Goal: Communication & Community: Answer question/provide support

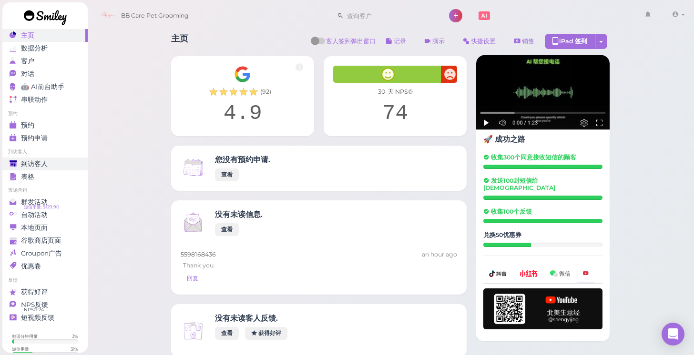
click at [49, 165] on div "到访客人" at bounding box center [44, 164] width 69 height 8
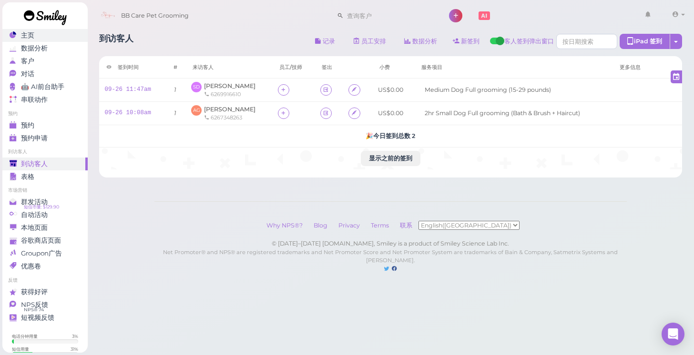
click at [51, 35] on div "主页" at bounding box center [44, 35] width 69 height 8
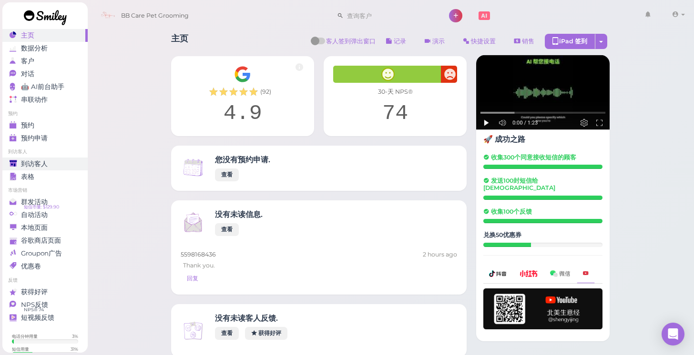
click at [58, 160] on div "到访客人" at bounding box center [44, 164] width 69 height 8
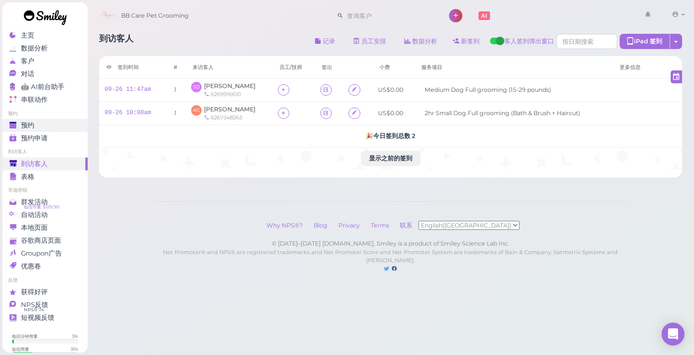
click at [30, 122] on span "预约" at bounding box center [27, 125] width 13 height 8
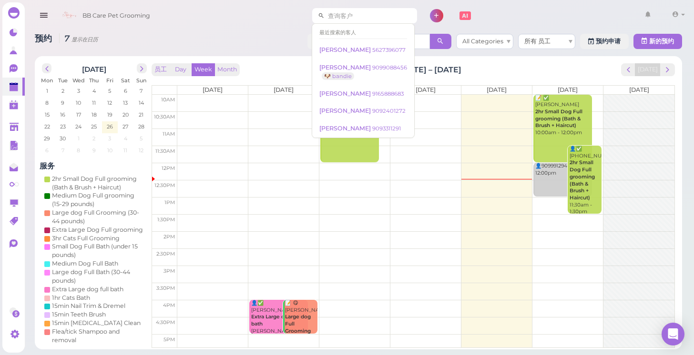
click at [349, 14] on input at bounding box center [370, 15] width 92 height 15
type input "5626411721"
click at [473, 201] on td at bounding box center [425, 205] width 497 height 17
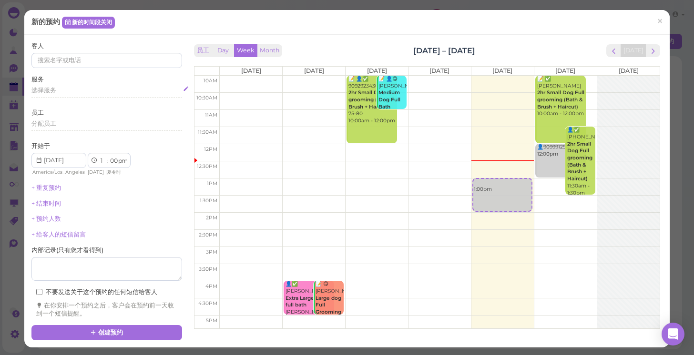
click at [55, 90] on span "选择服务" at bounding box center [43, 90] width 25 height 7
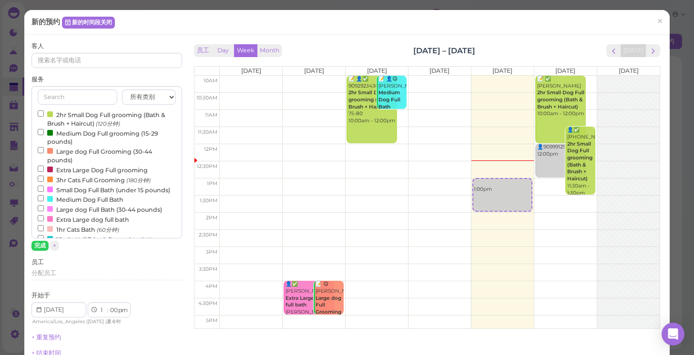
click at [483, 214] on td at bounding box center [440, 220] width 440 height 17
select select "2"
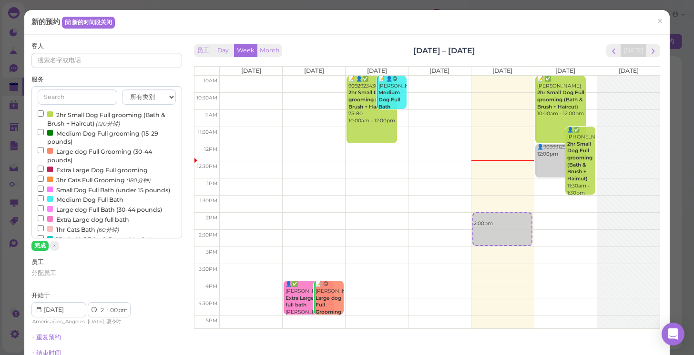
click at [42, 114] on input "2hr Small Dog Full grooming (Bath & Brush + Haircut) (120分钟)" at bounding box center [41, 114] width 6 height 6
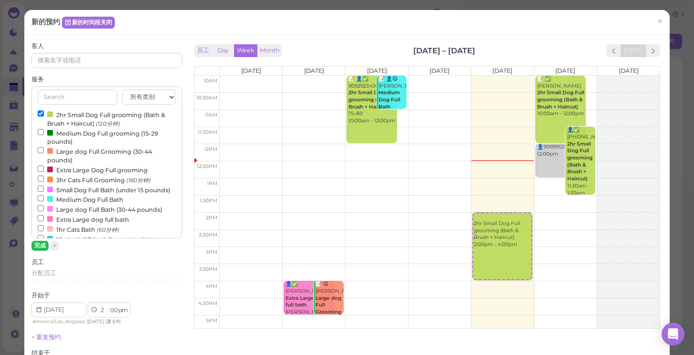
click at [39, 245] on button "完成" at bounding box center [39, 246] width 17 height 10
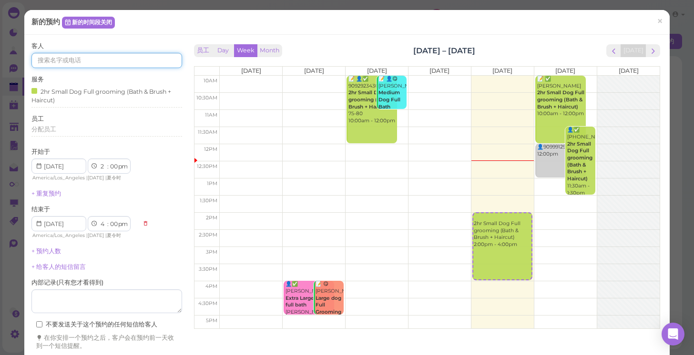
click at [63, 67] on input at bounding box center [106, 60] width 151 height 15
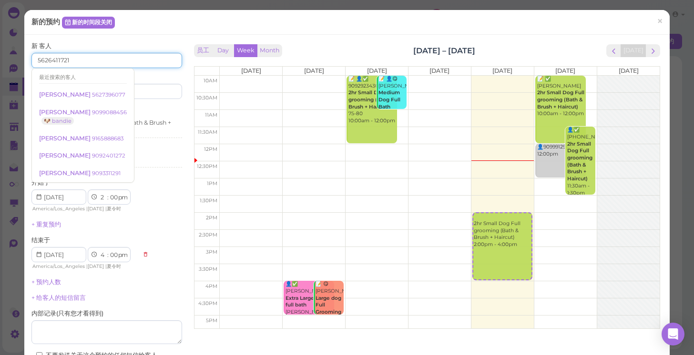
type input "5626411721"
click at [172, 188] on div "开始于 1 2 3 4 5 6 7 8 9 10 11 12 : 00 05 10 15 20 25 30 35 40 45 50 55 am pm Amer…" at bounding box center [106, 196] width 151 height 35
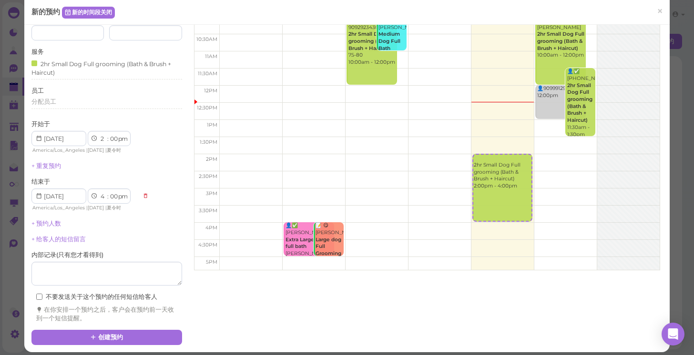
scroll to position [58, 0]
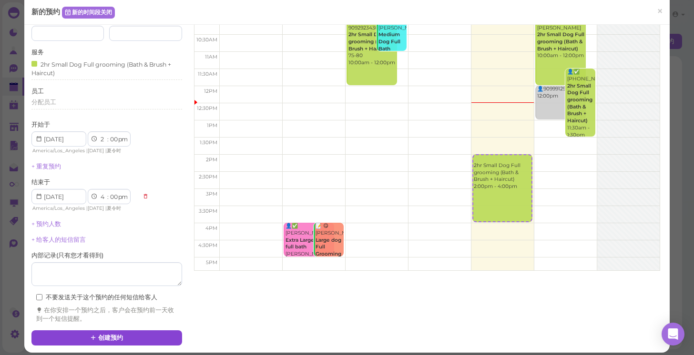
click at [111, 331] on button "创建预约" at bounding box center [106, 338] width 151 height 15
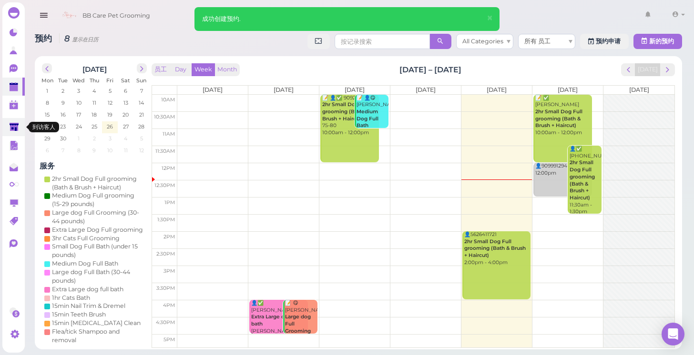
click at [14, 129] on polygon at bounding box center [14, 127] width 9 height 8
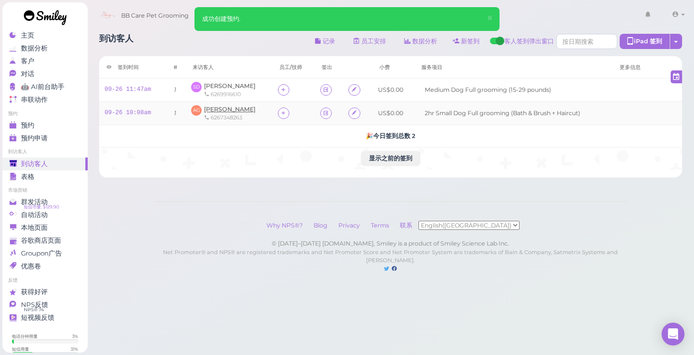
click at [228, 110] on span "[PERSON_NAME]" at bounding box center [229, 109] width 51 height 7
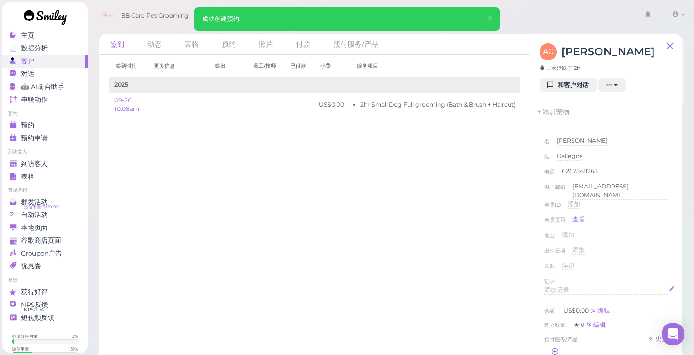
click at [553, 287] on span "添加记录" at bounding box center [556, 290] width 25 height 7
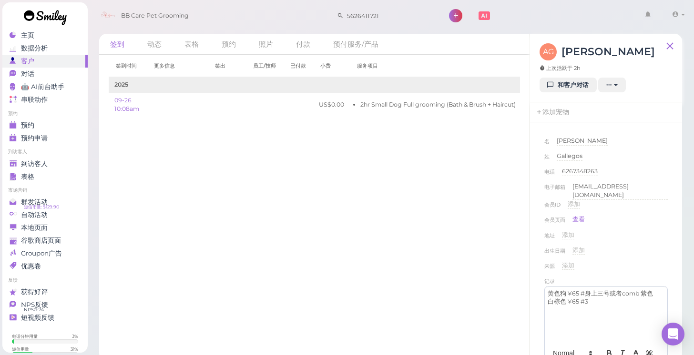
click at [631, 262] on div "来源 添加" at bounding box center [605, 269] width 123 height 15
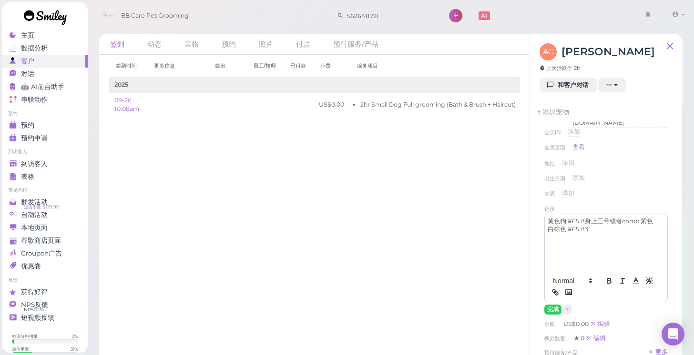
scroll to position [75, 0]
click at [548, 303] on button "完成" at bounding box center [552, 307] width 17 height 10
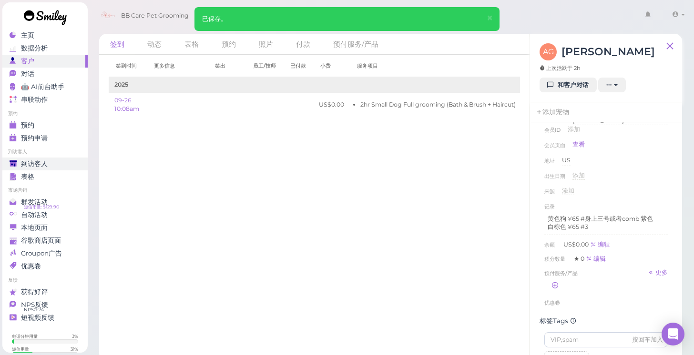
click at [37, 167] on span "到访客人" at bounding box center [34, 164] width 27 height 8
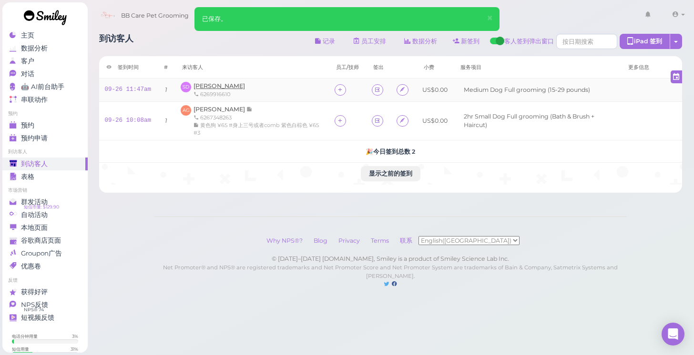
click at [209, 87] on span "[PERSON_NAME]" at bounding box center [218, 85] width 51 height 7
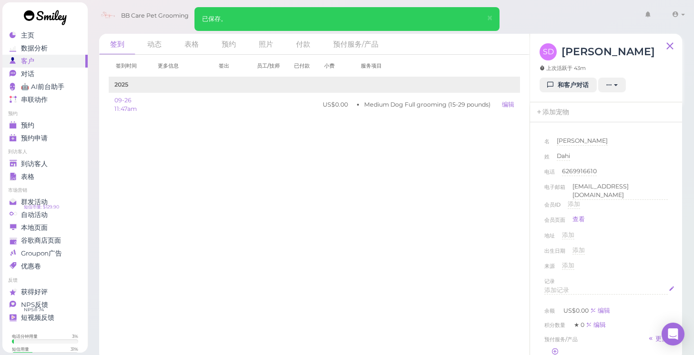
click at [573, 286] on div "添加记录" at bounding box center [605, 290] width 123 height 9
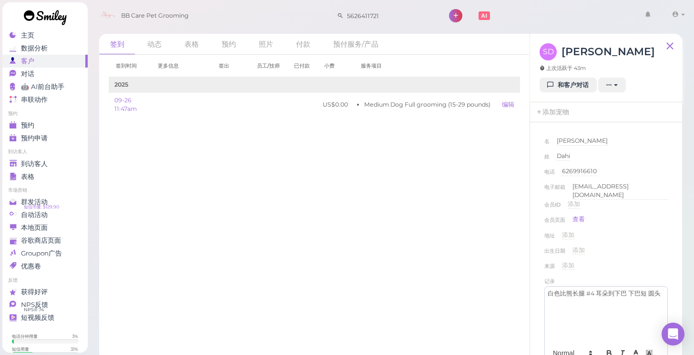
click at [620, 246] on div "出生日期 添加" at bounding box center [605, 253] width 123 height 15
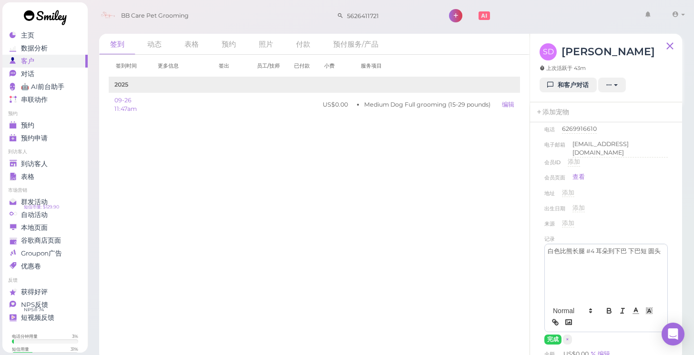
scroll to position [67, 0]
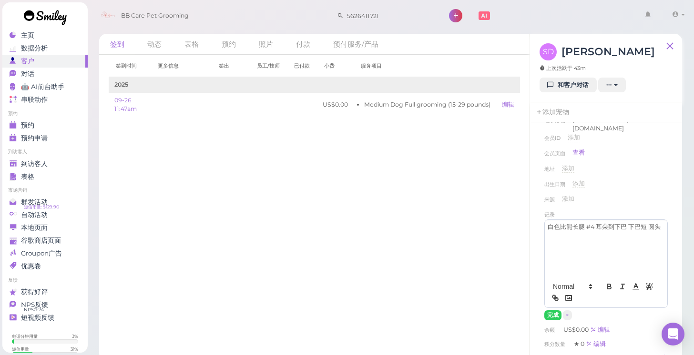
click at [663, 228] on div "白色比熊长腿 #4 耳朵到下巴 下巴短 圆头" at bounding box center [605, 248] width 122 height 57
click at [547, 311] on button "完成" at bounding box center [552, 316] width 17 height 10
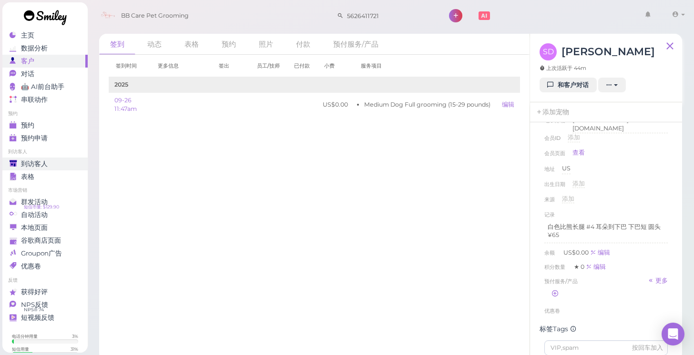
click at [44, 165] on span "到访客人" at bounding box center [34, 164] width 27 height 8
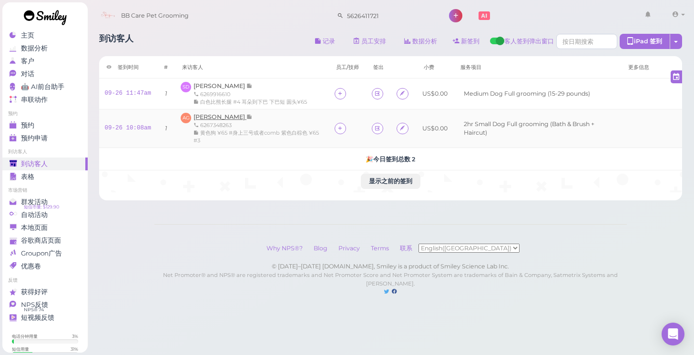
click at [212, 113] on span "[PERSON_NAME]" at bounding box center [219, 116] width 53 height 7
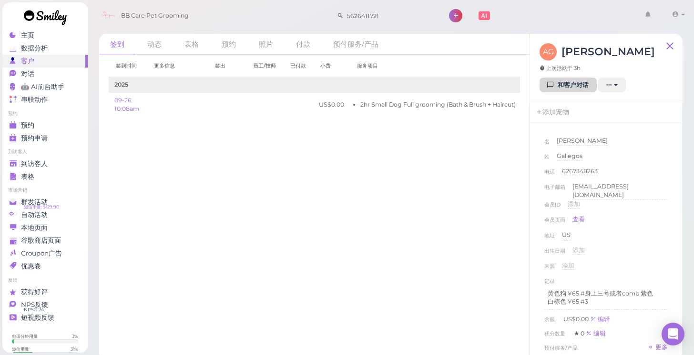
click at [552, 82] on icon at bounding box center [550, 84] width 6 height 7
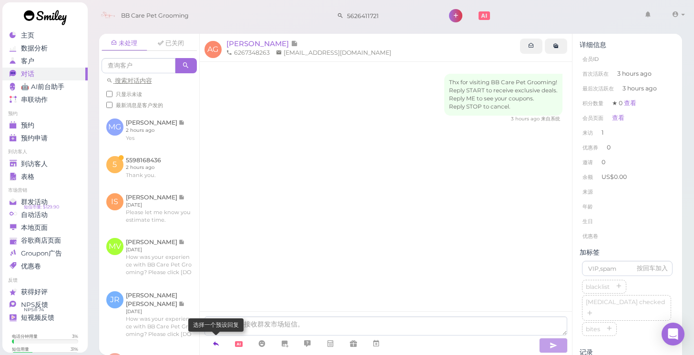
click at [220, 343] on link at bounding box center [215, 344] width 23 height 17
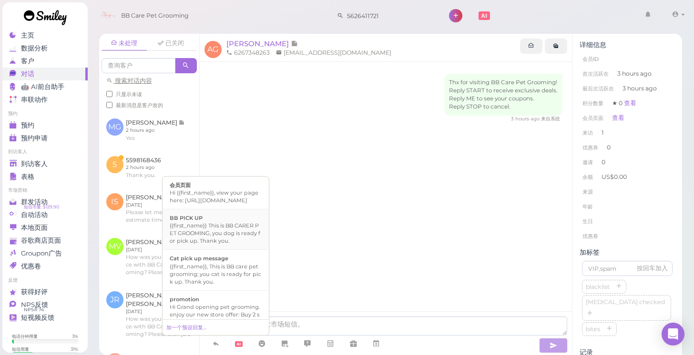
click at [225, 243] on div "{{first_name}} This is BB CARER PET GROOMING, you dog is ready for pick up. Tha…" at bounding box center [216, 233] width 92 height 23
type textarea "{{first_name}} This is BB CARER PET GROOMING, you dog is ready for pick up. Tha…"
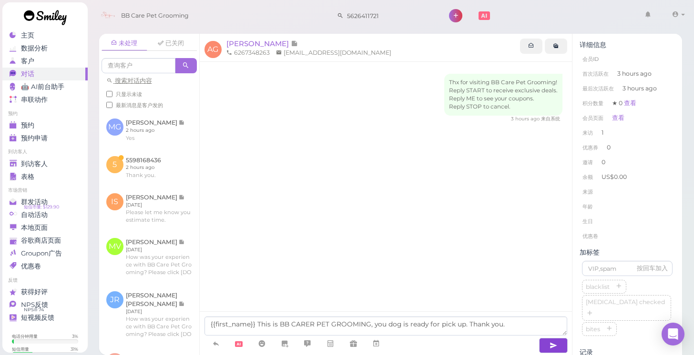
click at [548, 348] on button "button" at bounding box center [553, 345] width 29 height 15
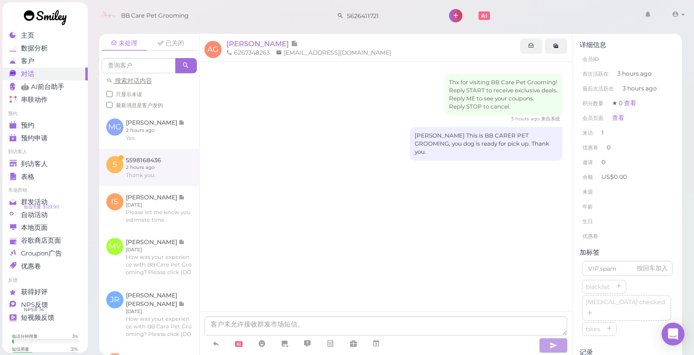
click at [141, 171] on link at bounding box center [149, 167] width 100 height 37
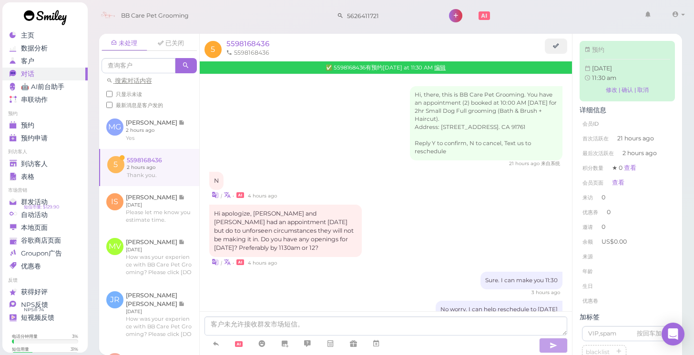
scroll to position [266, 0]
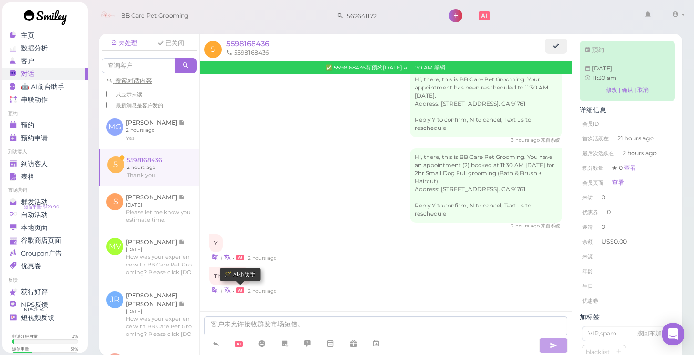
click at [242, 291] on icon at bounding box center [240, 291] width 8 height 8
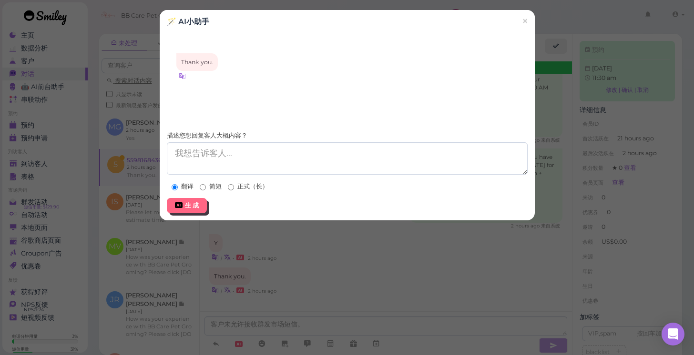
click at [203, 186] on input "简短" at bounding box center [203, 187] width 6 height 6
radio input "true"
click at [197, 202] on div "生 成" at bounding box center [192, 205] width 14 height 9
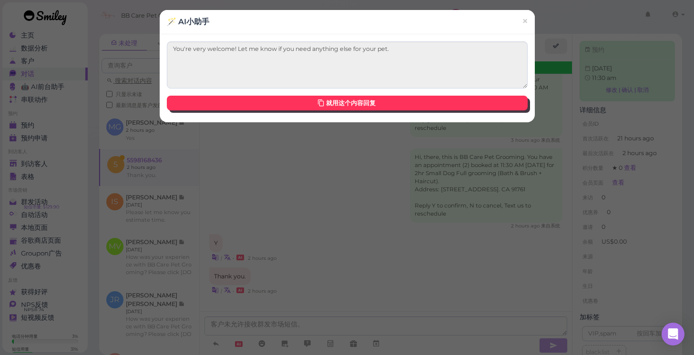
click at [380, 99] on link "就用这个内容回复" at bounding box center [347, 103] width 361 height 15
type textarea "You're very welcome! Let me know if you need anything else for your pet."
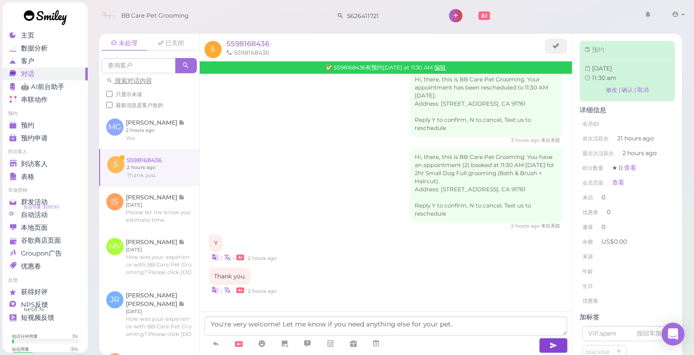
click at [549, 347] on icon "button" at bounding box center [553, 346] width 8 height 10
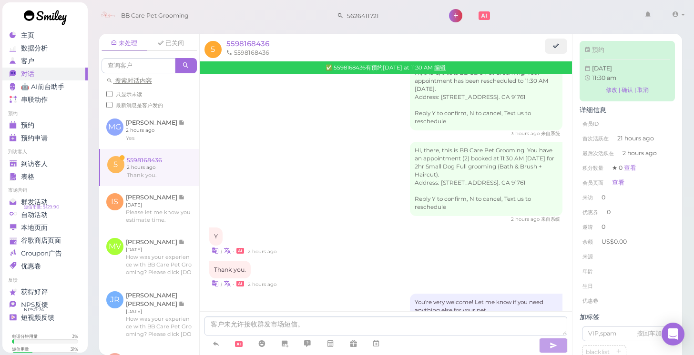
scroll to position [295, 0]
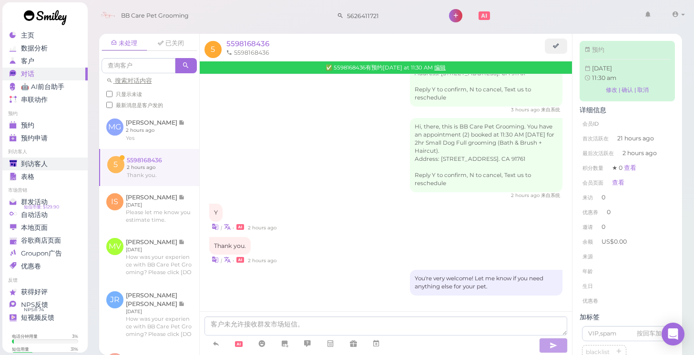
click at [47, 160] on span "到访客人" at bounding box center [34, 164] width 27 height 8
